Goal: Task Accomplishment & Management: Complete application form

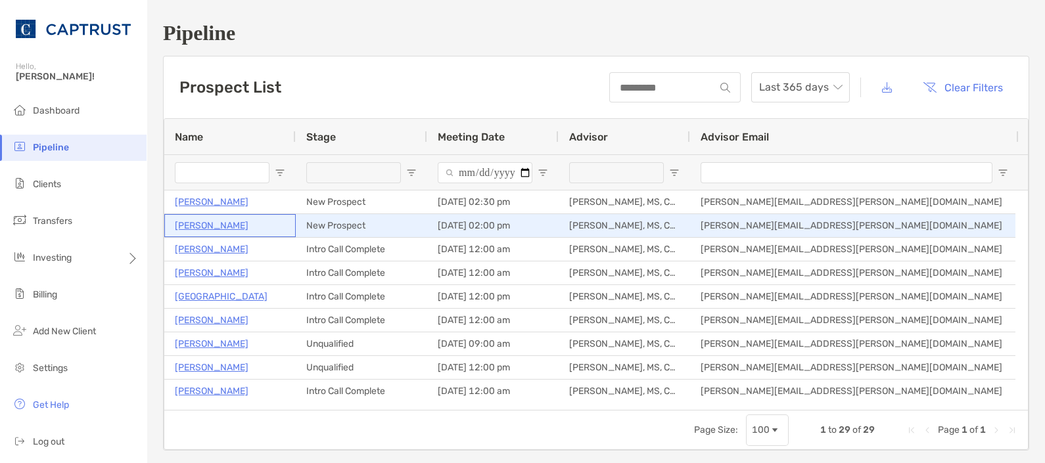
click at [211, 221] on p "[PERSON_NAME]" at bounding box center [212, 226] width 74 height 16
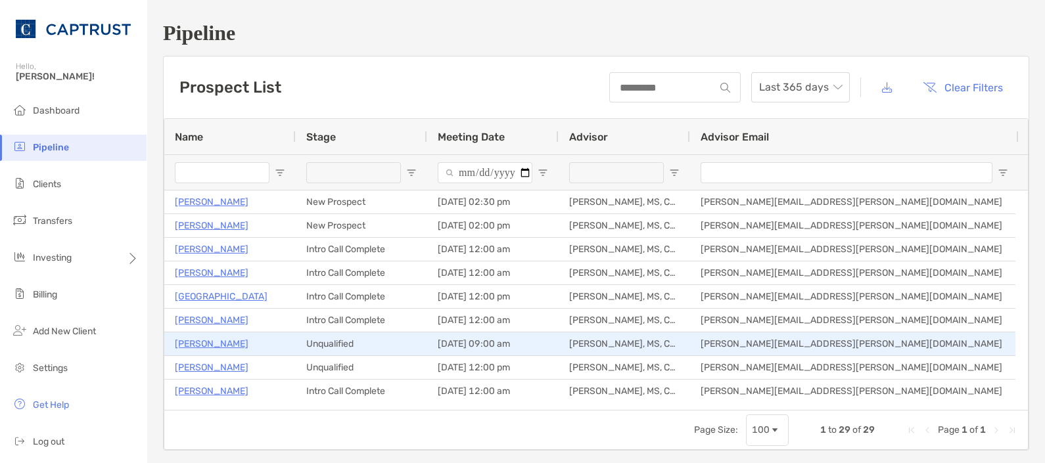
click at [248, 347] on p "[PERSON_NAME]" at bounding box center [212, 344] width 74 height 16
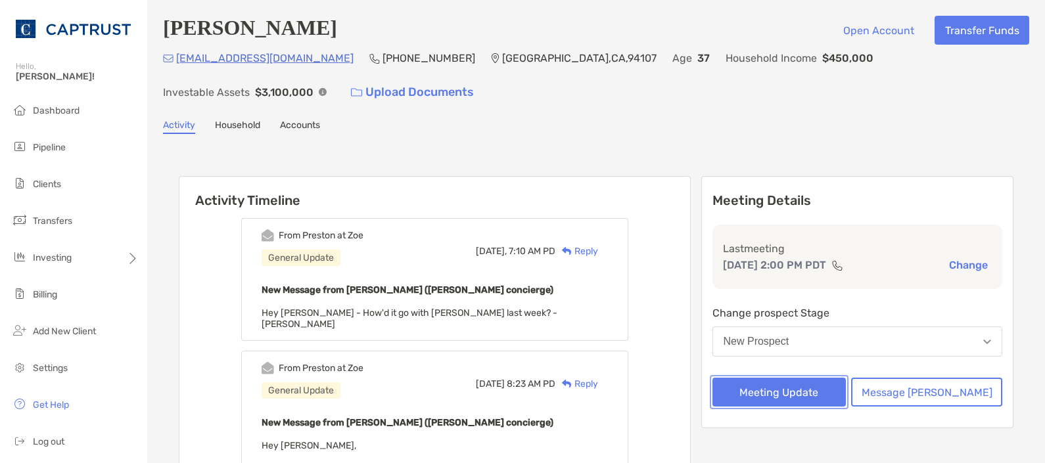
click at [827, 399] on button "Meeting Update" at bounding box center [779, 392] width 134 height 29
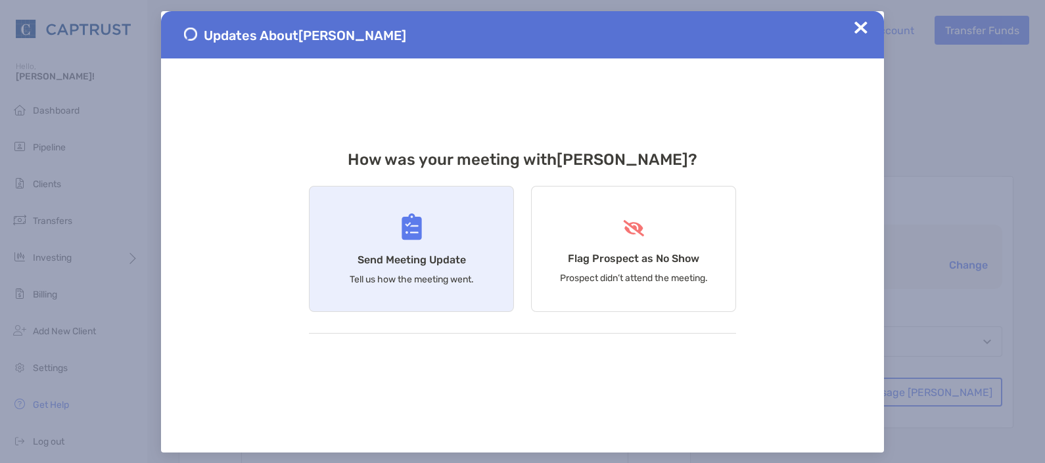
click at [463, 252] on div "Send Meeting Update Tell us how the meeting went." at bounding box center [411, 249] width 205 height 126
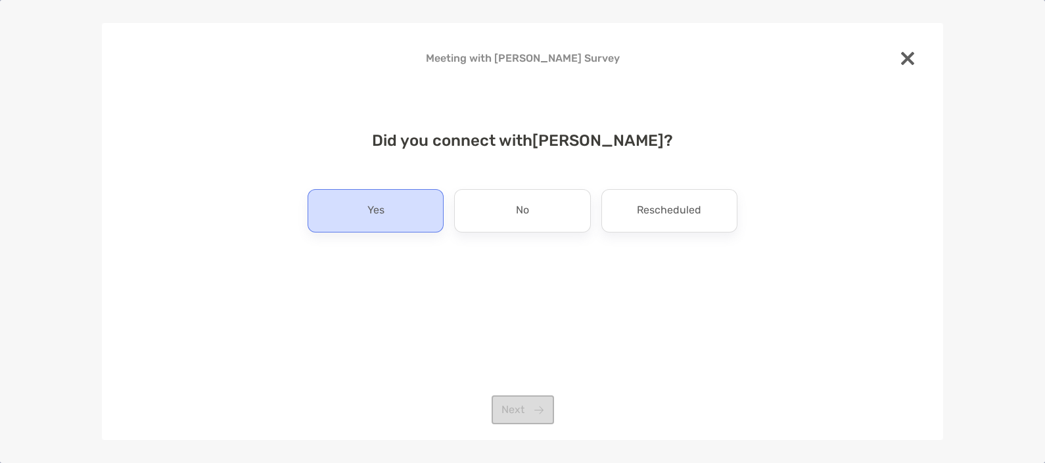
click at [401, 206] on div "Yes" at bounding box center [376, 210] width 136 height 43
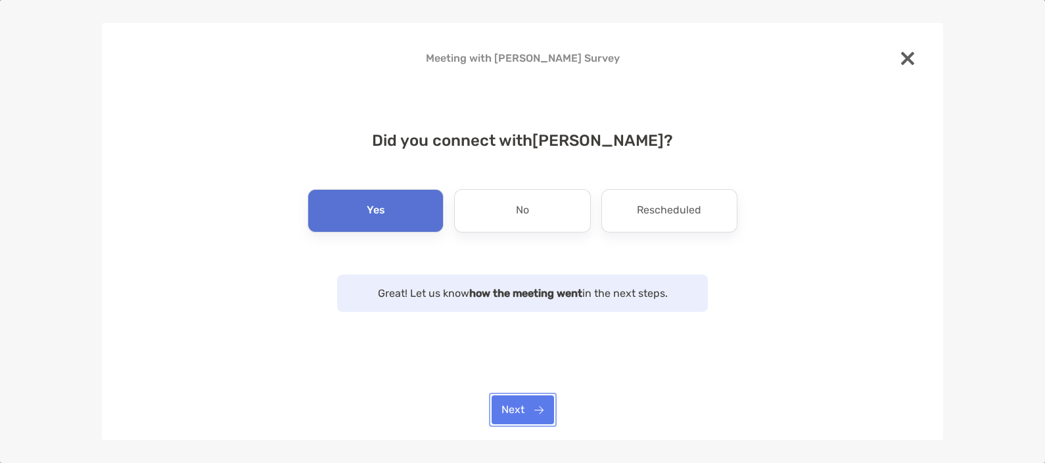
click at [516, 411] on button "Next" at bounding box center [523, 410] width 62 height 29
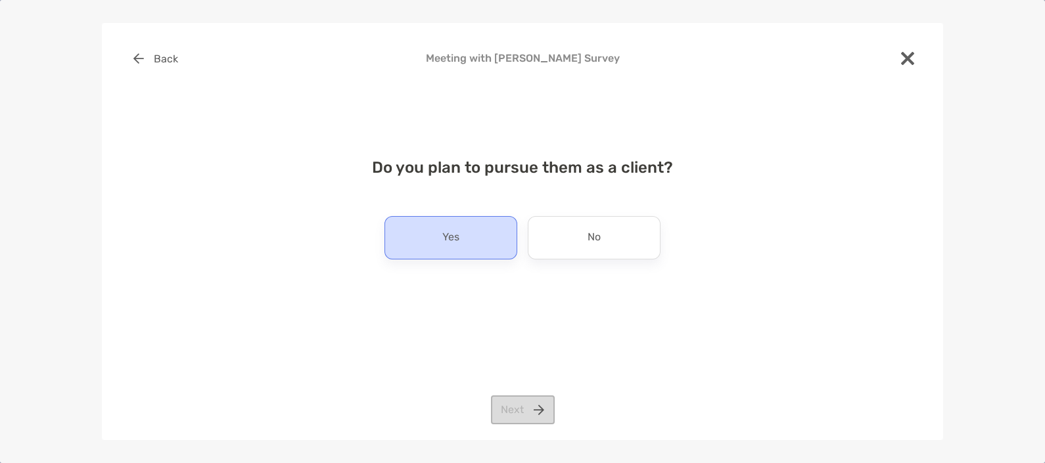
click at [457, 233] on p "Yes" at bounding box center [450, 237] width 17 height 21
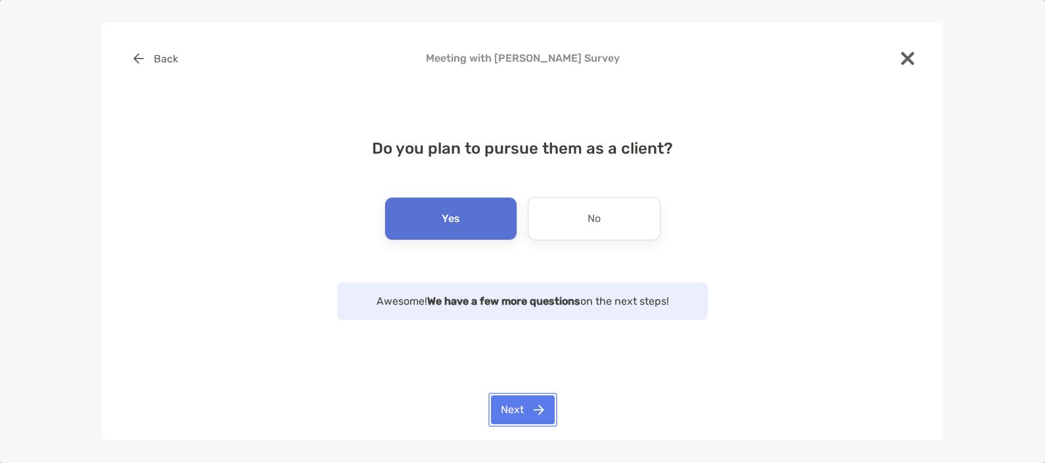
drag, startPoint x: 522, startPoint y: 408, endPoint x: 532, endPoint y: 372, distance: 37.5
click at [522, 407] on button "Next" at bounding box center [523, 410] width 64 height 29
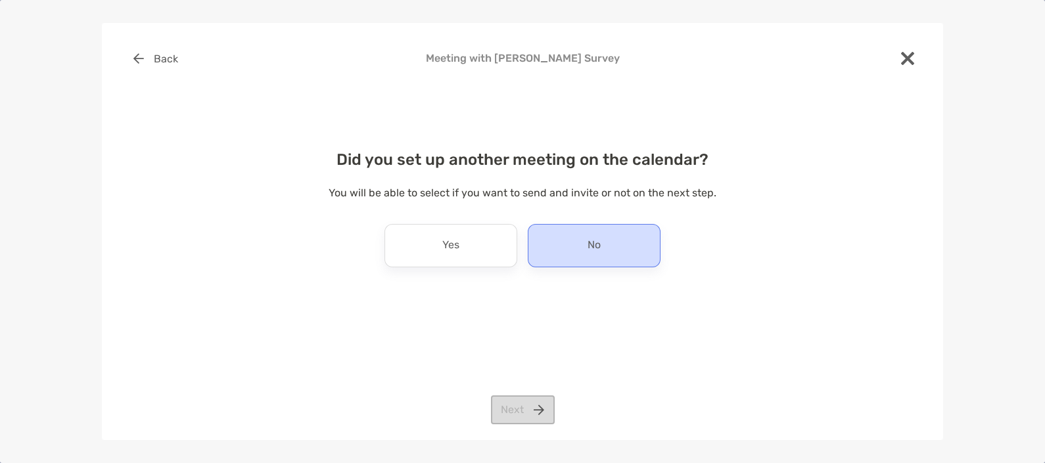
click at [605, 254] on div "No" at bounding box center [594, 245] width 133 height 43
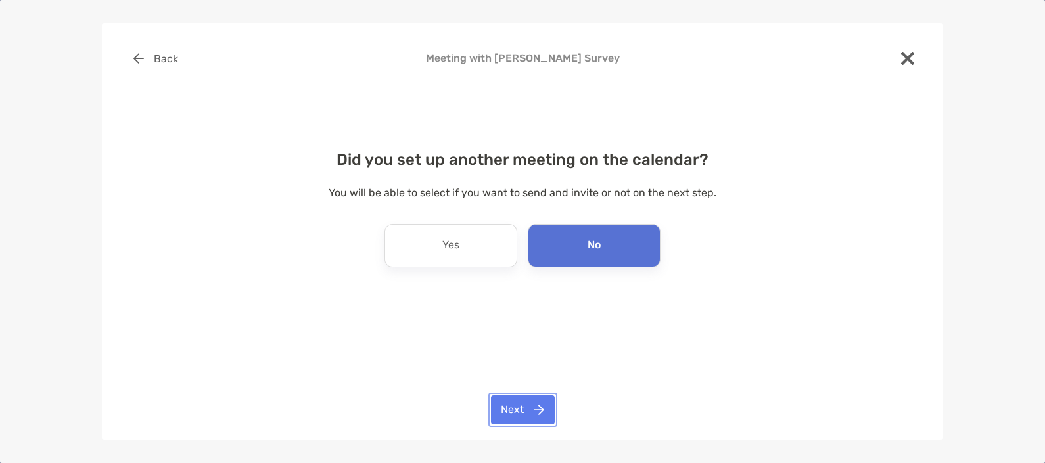
drag, startPoint x: 516, startPoint y: 405, endPoint x: 519, endPoint y: 394, distance: 12.3
click at [519, 396] on button "Next" at bounding box center [523, 410] width 64 height 29
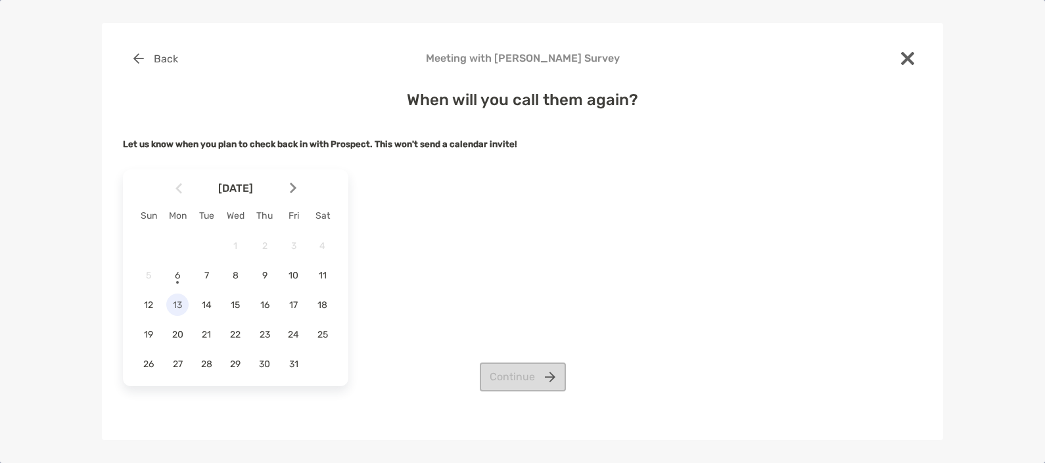
drag, startPoint x: 174, startPoint y: 302, endPoint x: 182, endPoint y: 302, distance: 7.9
click at [177, 302] on span "13" at bounding box center [177, 305] width 22 height 11
drag, startPoint x: 526, startPoint y: 377, endPoint x: 546, endPoint y: 370, distance: 21.4
click at [526, 376] on button "Continue" at bounding box center [523, 377] width 86 height 29
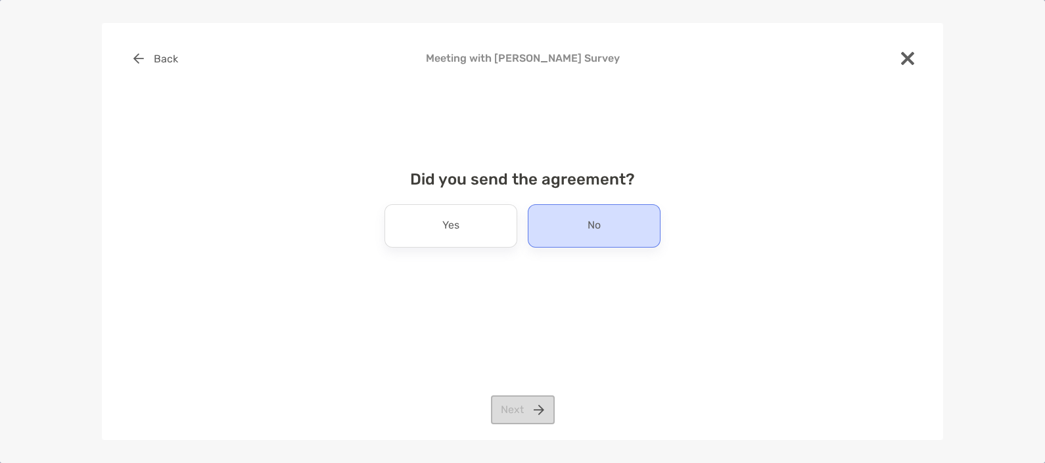
click at [607, 231] on div "No" at bounding box center [594, 225] width 133 height 43
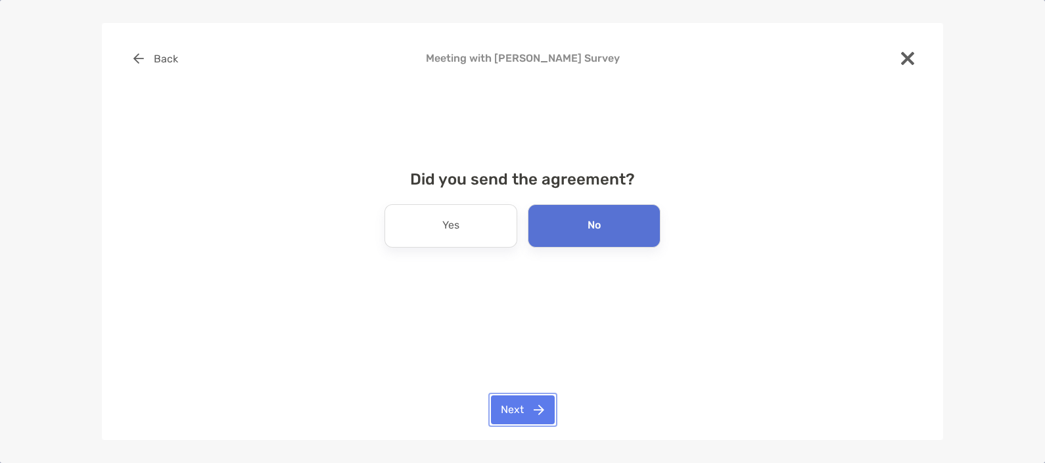
click at [516, 407] on button "Next" at bounding box center [523, 410] width 64 height 29
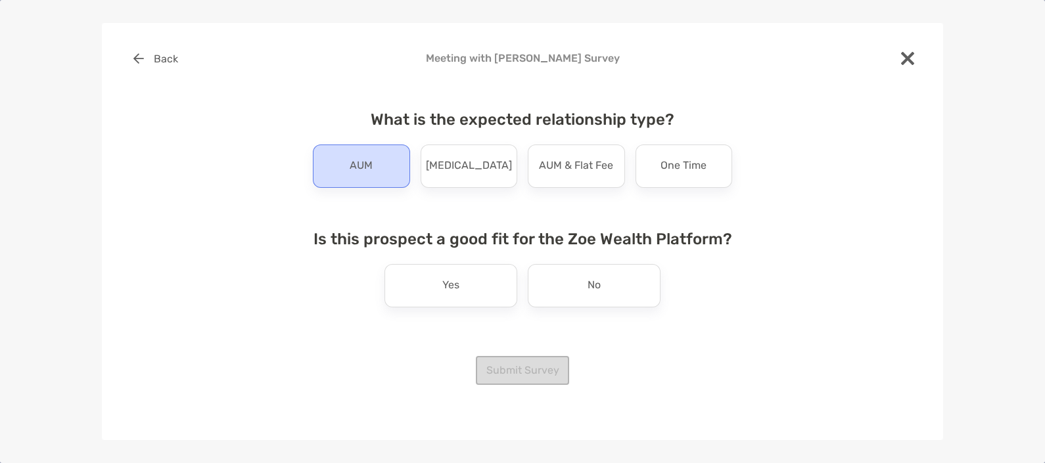
click at [361, 168] on p "AUM" at bounding box center [361, 166] width 23 height 21
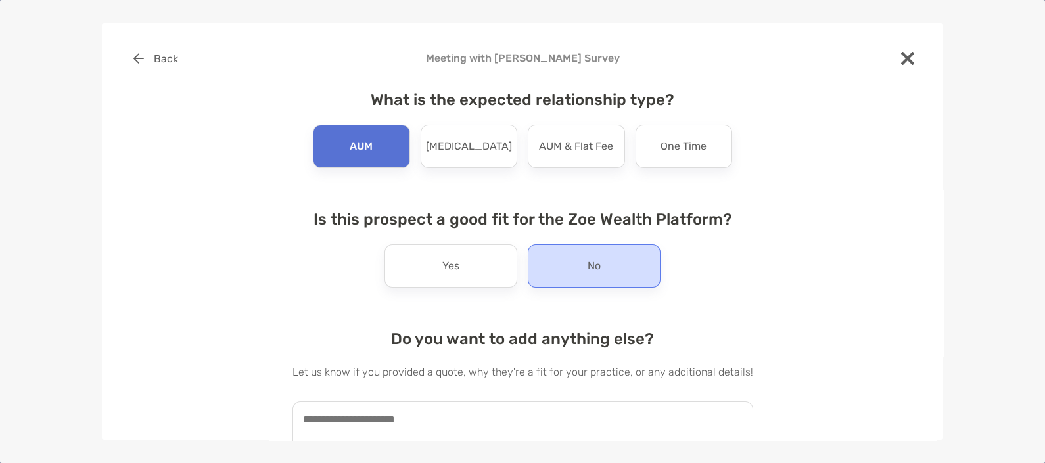
click at [605, 269] on div "No" at bounding box center [594, 265] width 133 height 43
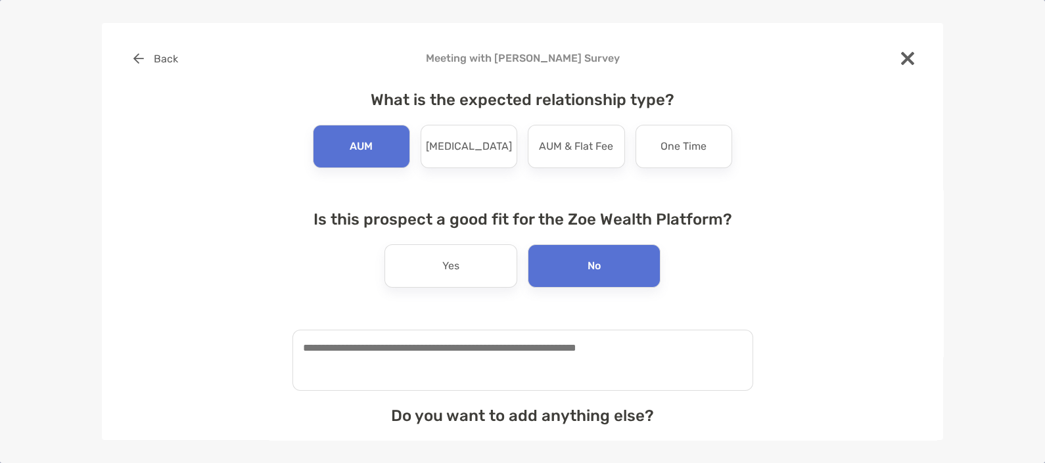
drag, startPoint x: 446, startPoint y: 345, endPoint x: 480, endPoint y: 345, distance: 34.2
click at [449, 345] on textarea at bounding box center [522, 360] width 461 height 61
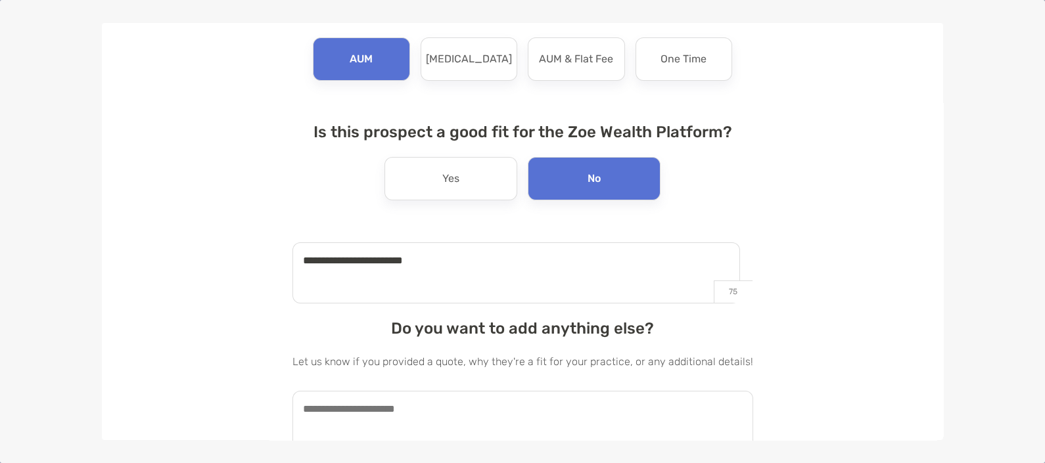
scroll to position [140, 0]
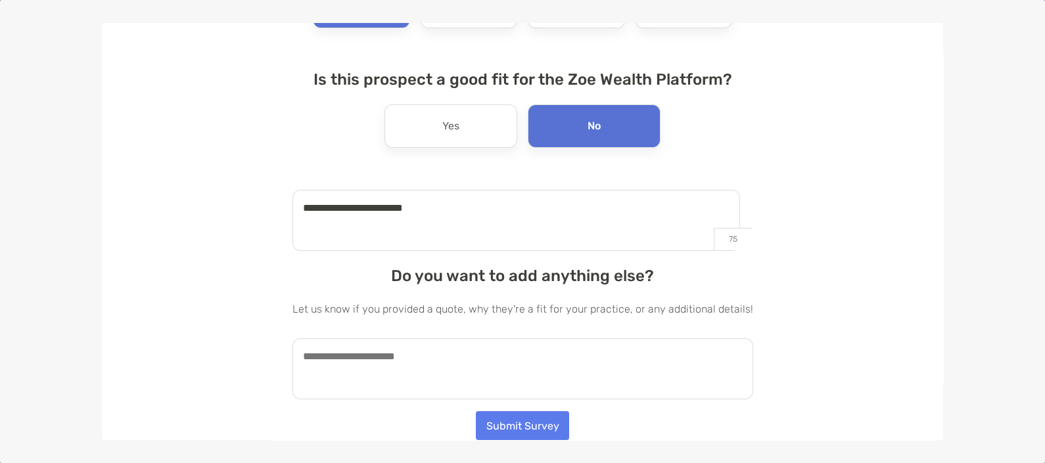
type textarea "**********"
click at [511, 358] on textarea at bounding box center [522, 368] width 461 height 61
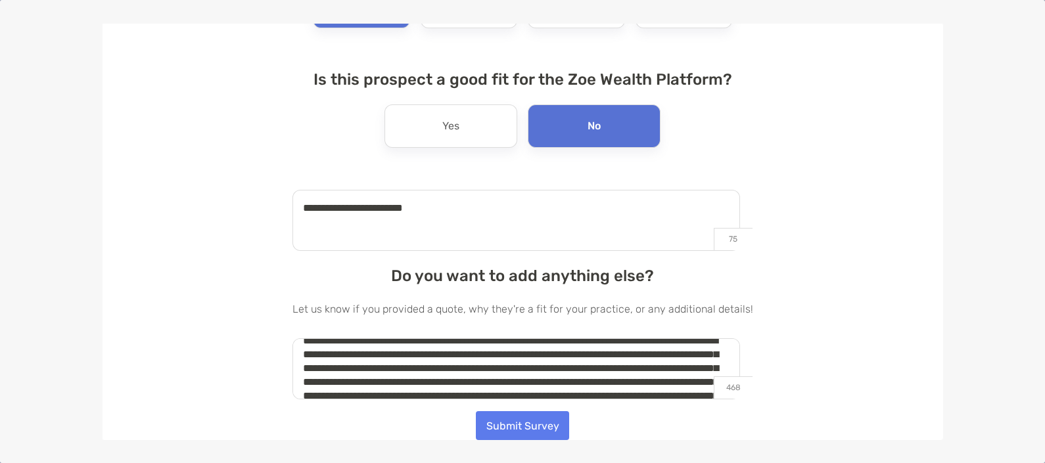
scroll to position [0, 0]
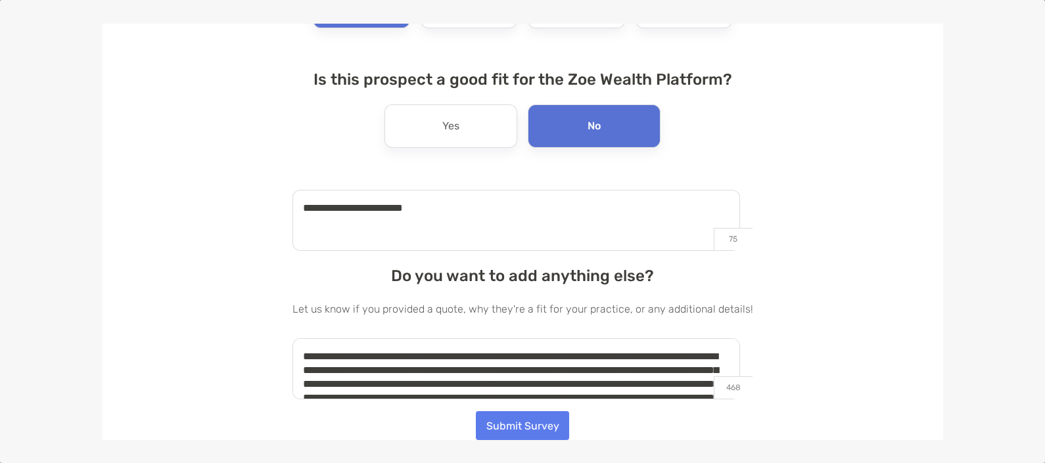
drag, startPoint x: 440, startPoint y: 348, endPoint x: 470, endPoint y: 348, distance: 29.6
click at [444, 349] on textarea "**********" at bounding box center [516, 368] width 448 height 61
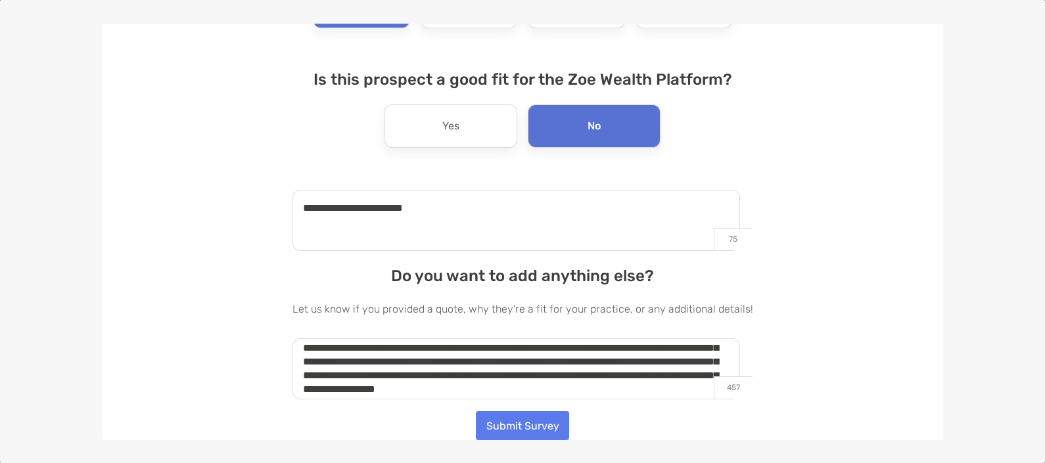
scroll to position [62, 0]
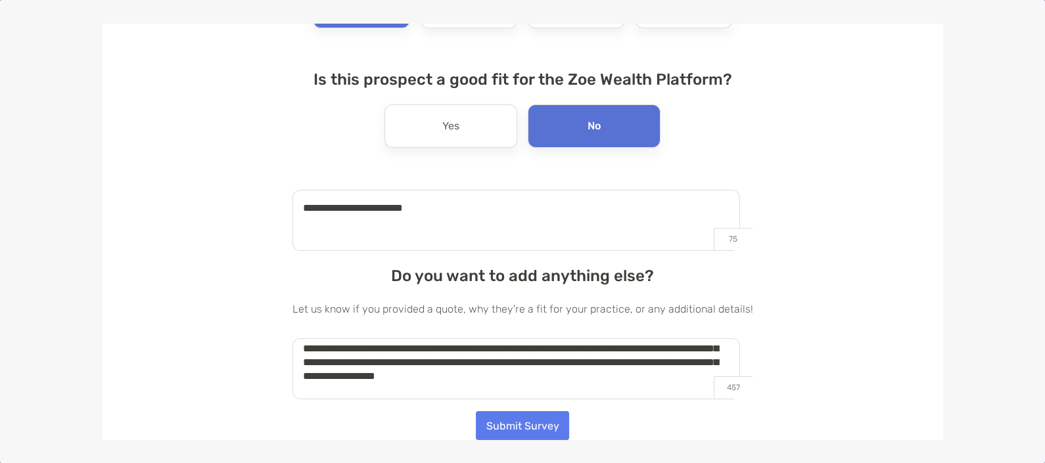
click at [542, 388] on textarea "**********" at bounding box center [516, 368] width 448 height 61
type textarea "**********"
drag, startPoint x: 511, startPoint y: 430, endPoint x: 547, endPoint y: 421, distance: 37.1
click at [509, 429] on button "Submit Survey" at bounding box center [522, 425] width 93 height 29
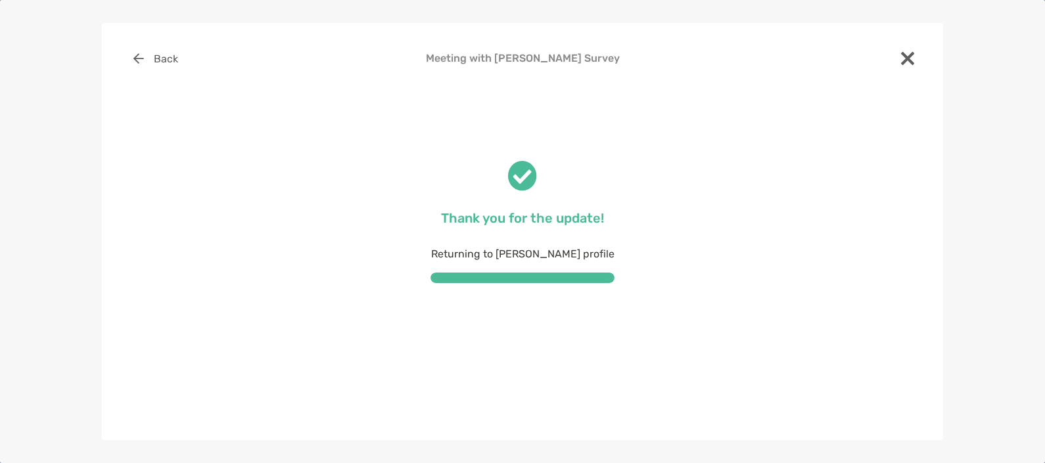
scroll to position [0, 0]
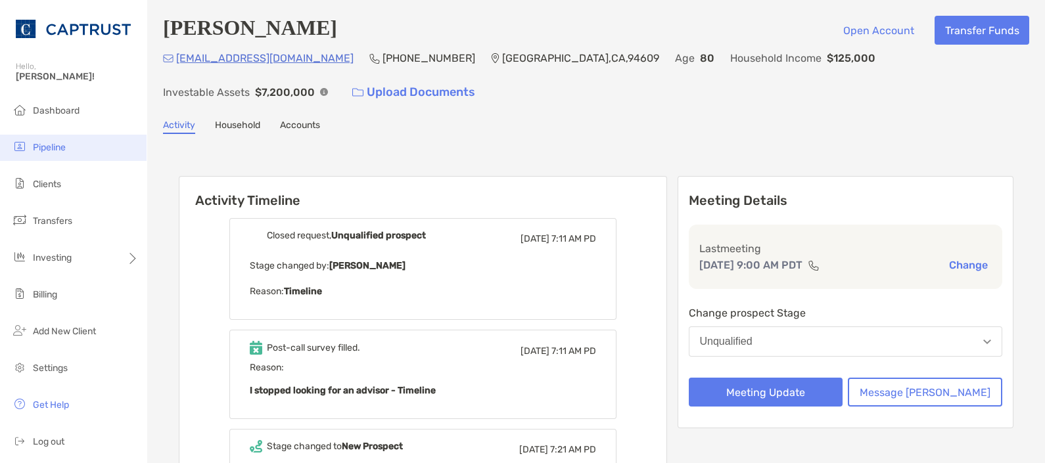
click at [64, 145] on span "Pipeline" at bounding box center [49, 147] width 33 height 11
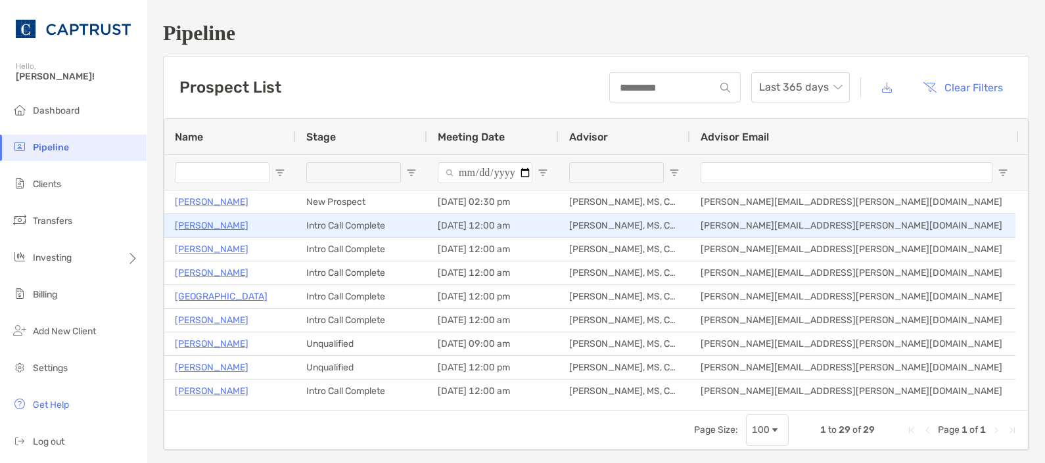
click at [329, 221] on div "Intro Call Complete" at bounding box center [361, 225] width 131 height 23
click at [208, 220] on p "[PERSON_NAME]" at bounding box center [212, 226] width 74 height 16
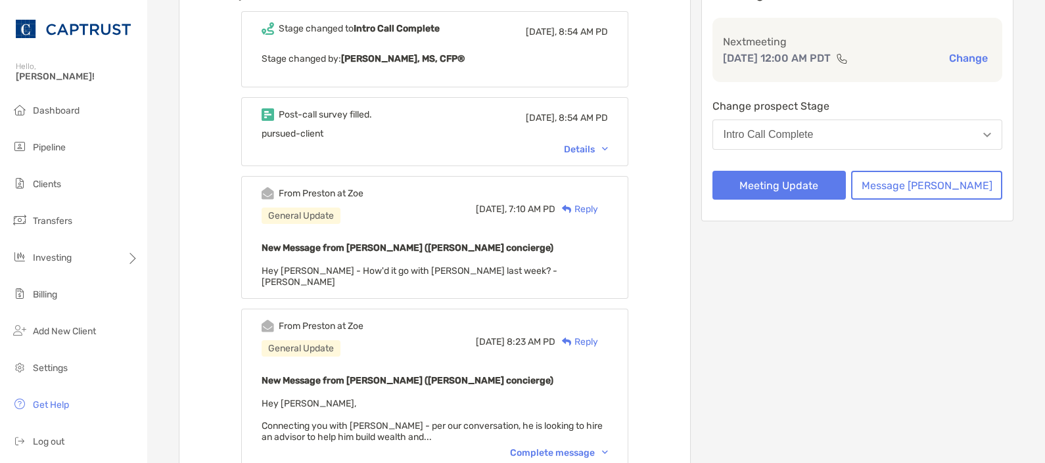
scroll to position [328, 0]
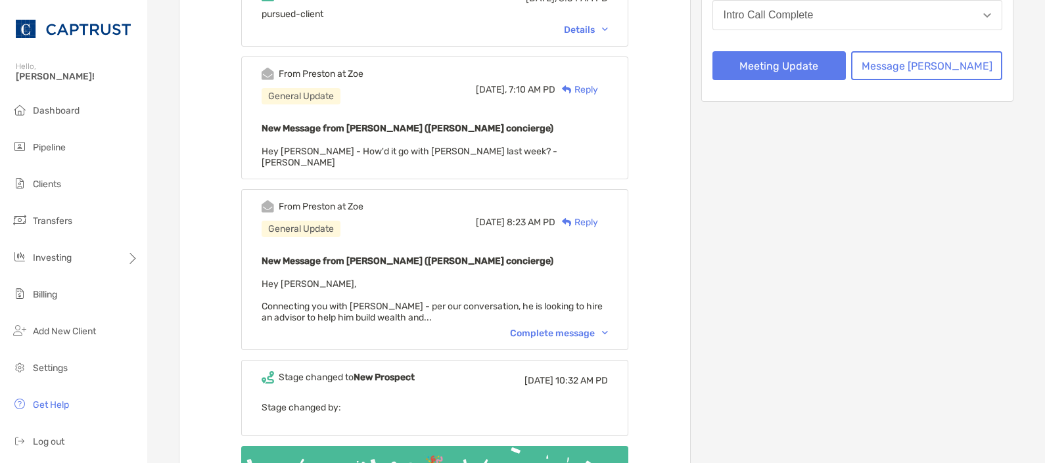
click at [578, 328] on div "Complete message" at bounding box center [559, 333] width 98 height 11
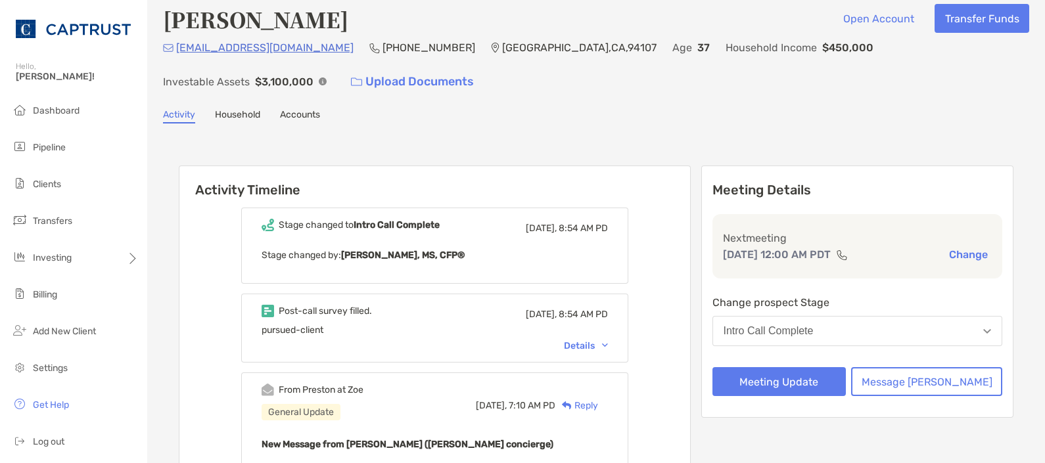
scroll to position [0, 0]
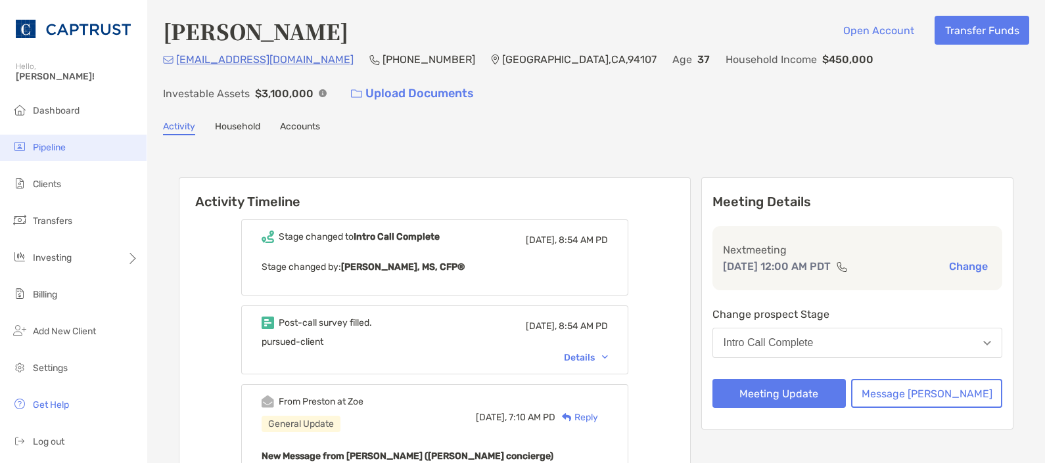
click at [56, 148] on span "Pipeline" at bounding box center [49, 147] width 33 height 11
